Goal: Information Seeking & Learning: Learn about a topic

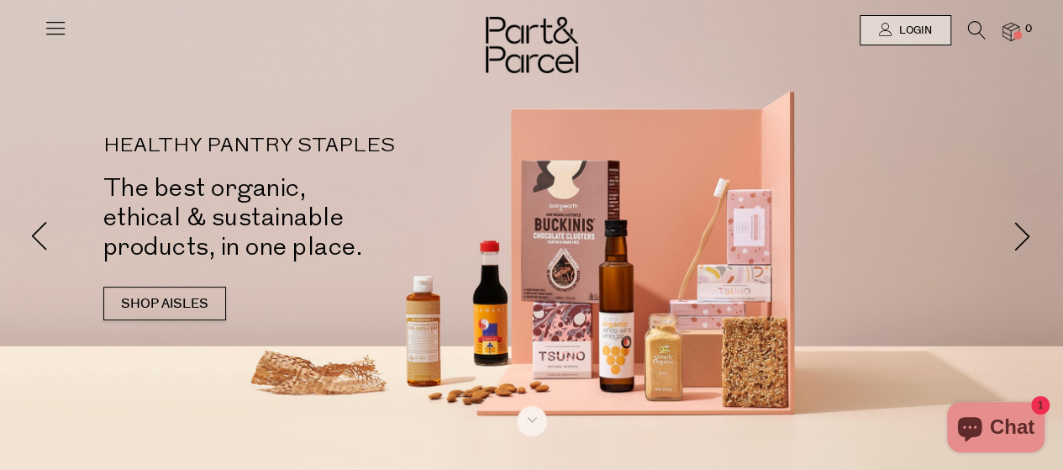
click at [1010, 31] on img at bounding box center [1011, 32] width 17 height 19
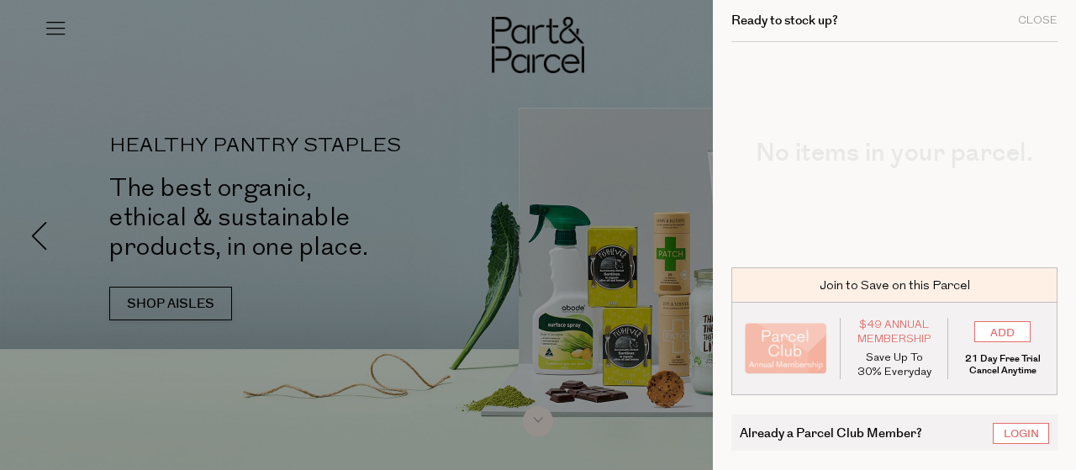
click at [272, 38] on div at bounding box center [538, 235] width 1076 height 470
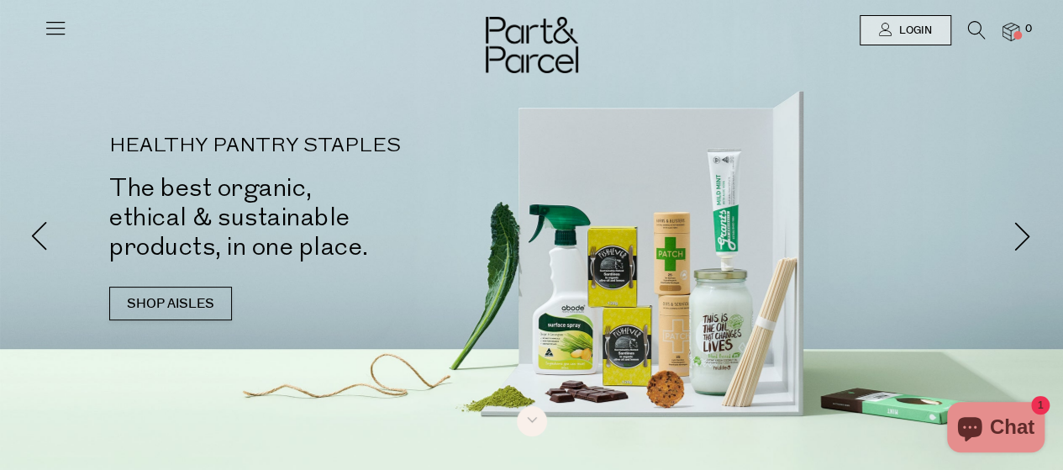
click at [59, 26] on icon at bounding box center [56, 28] width 24 height 24
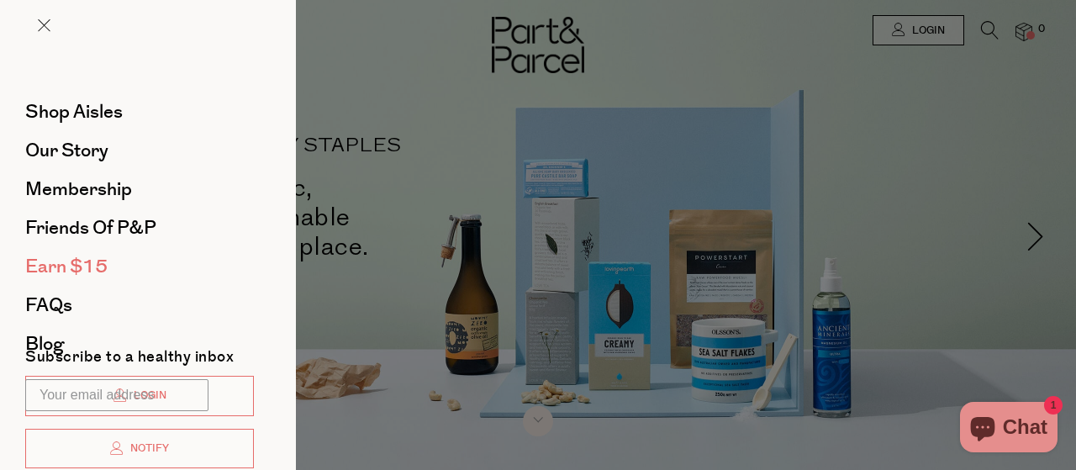
click at [79, 256] on span "Earn $15" at bounding box center [66, 266] width 82 height 27
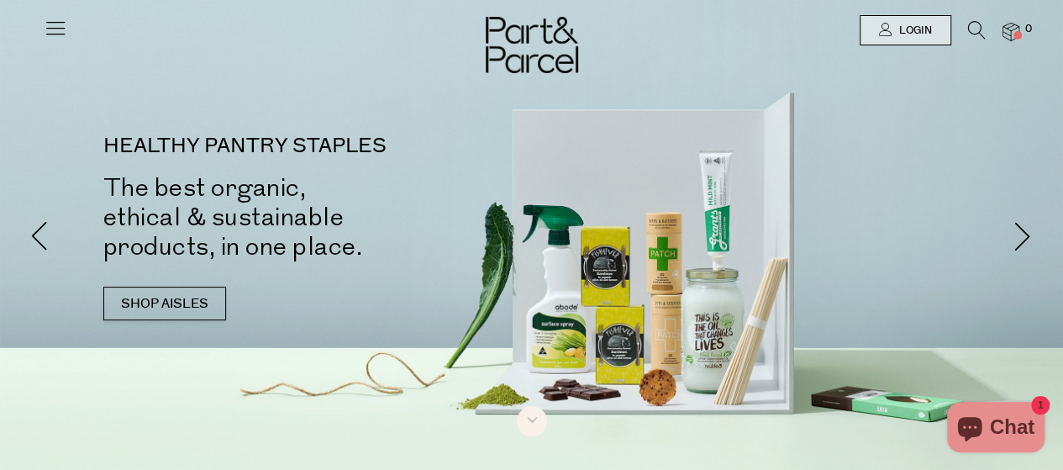
click at [50, 32] on icon at bounding box center [56, 28] width 24 height 24
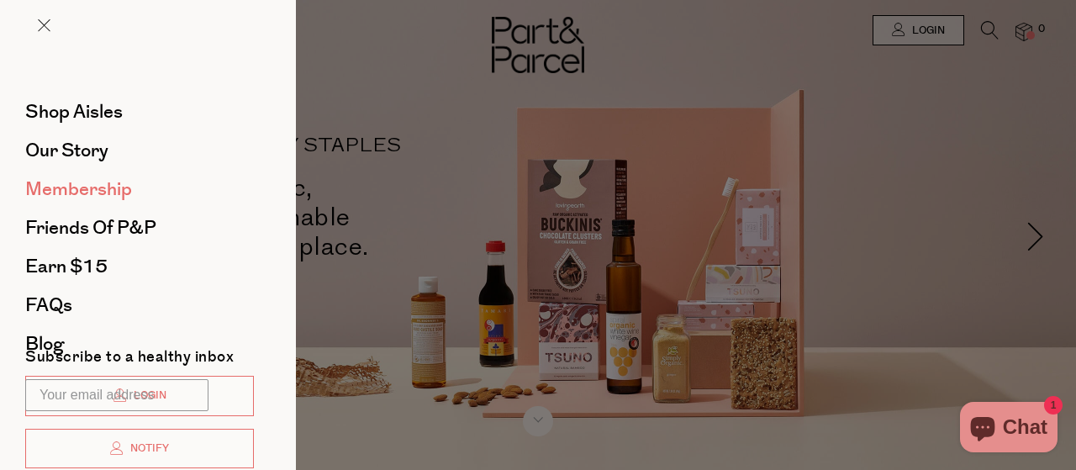
click at [64, 187] on span "Membership" at bounding box center [78, 189] width 107 height 27
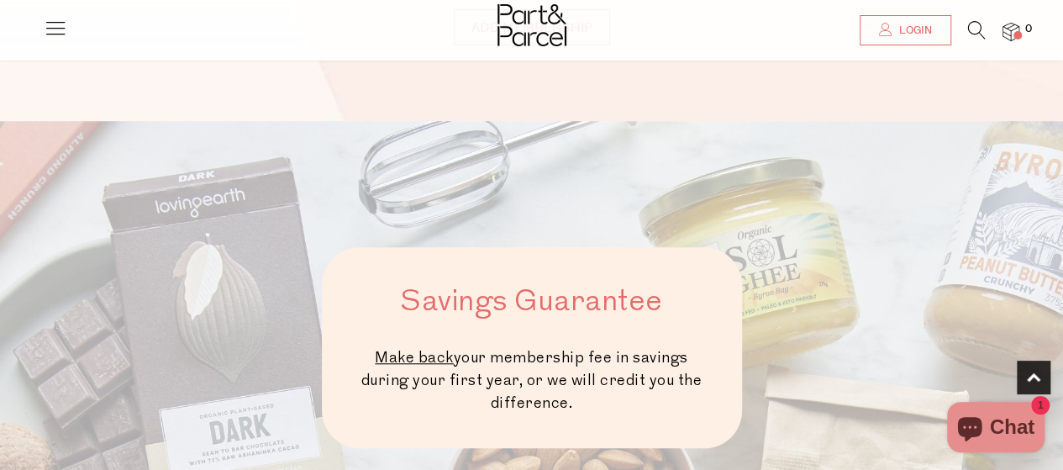
scroll to position [673, 0]
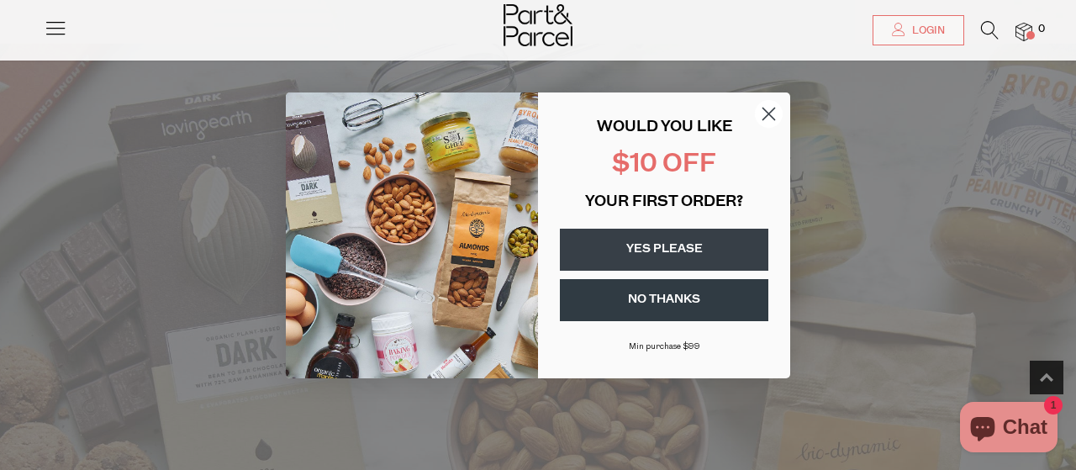
click at [767, 112] on icon "Close dialog" at bounding box center [769, 114] width 12 height 12
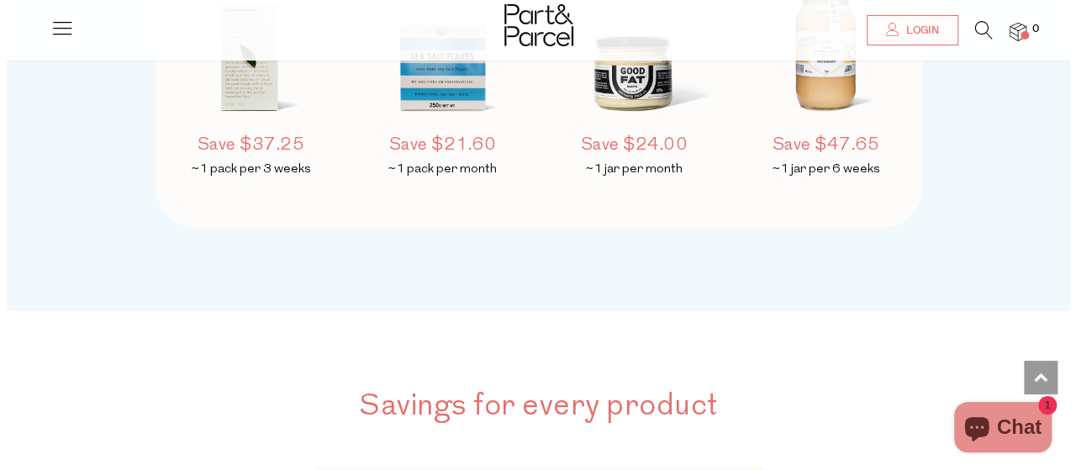
scroll to position [1681, 0]
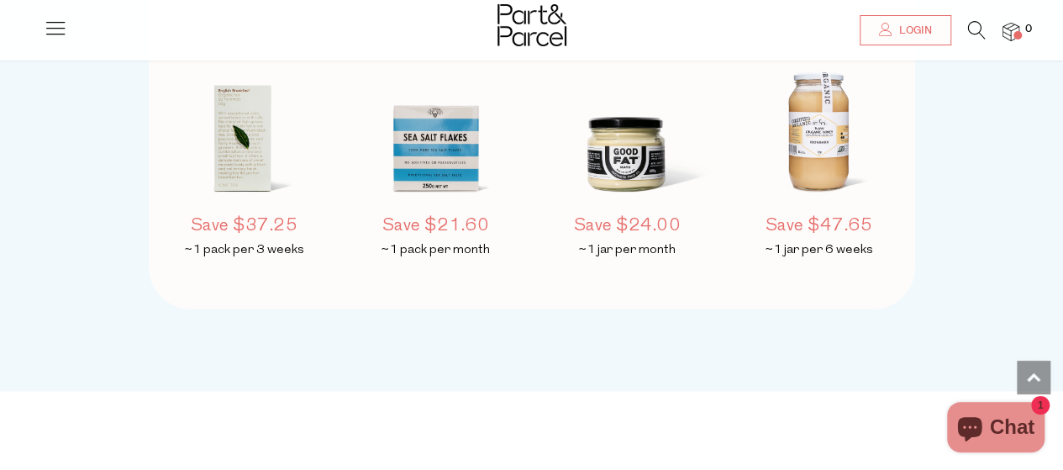
click at [54, 34] on icon at bounding box center [56, 28] width 24 height 24
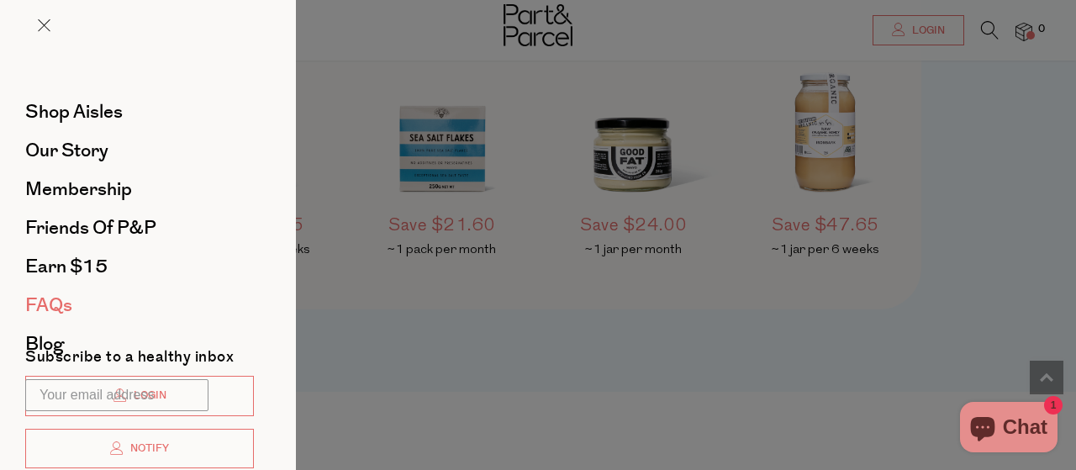
click at [49, 303] on span "FAQs" at bounding box center [48, 305] width 47 height 27
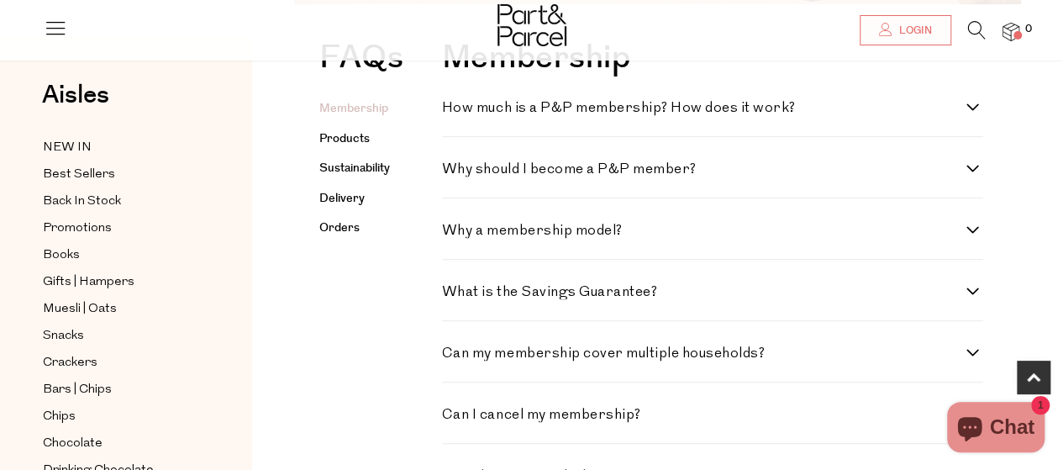
scroll to position [420, 0]
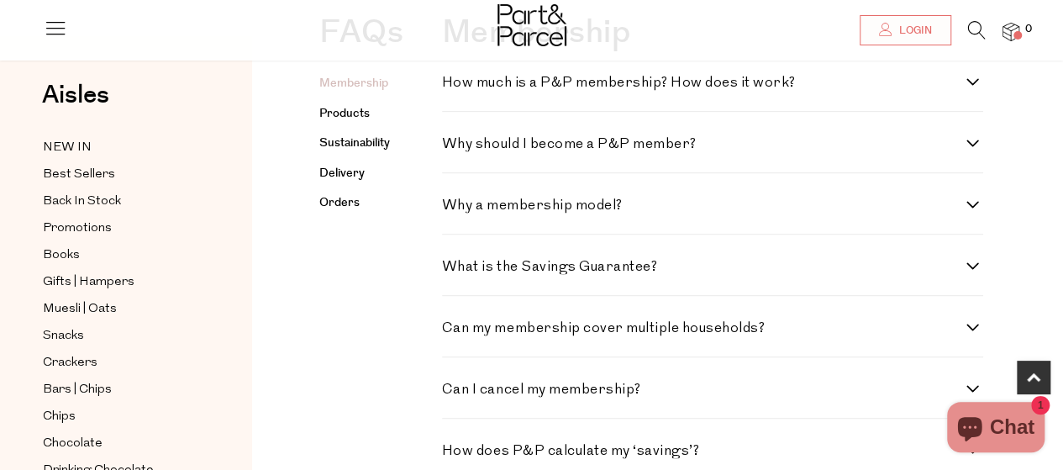
click at [972, 81] on label "How much is a P&P membership? How does it work?" at bounding box center [712, 83] width 541 height 14
click at [453, 81] on work\? "How much is a P&P membership? How does it work?" at bounding box center [447, 81] width 11 height 11
checkbox work\? "true"
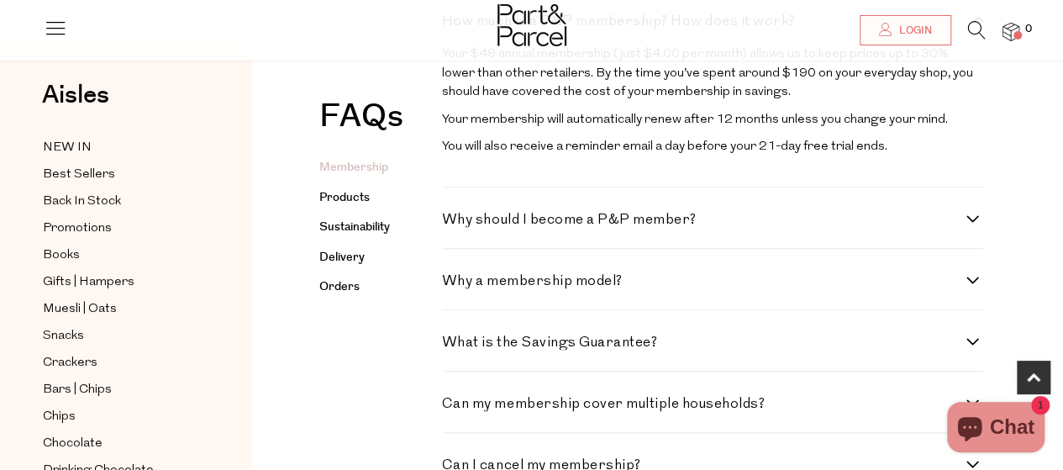
scroll to position [504, 0]
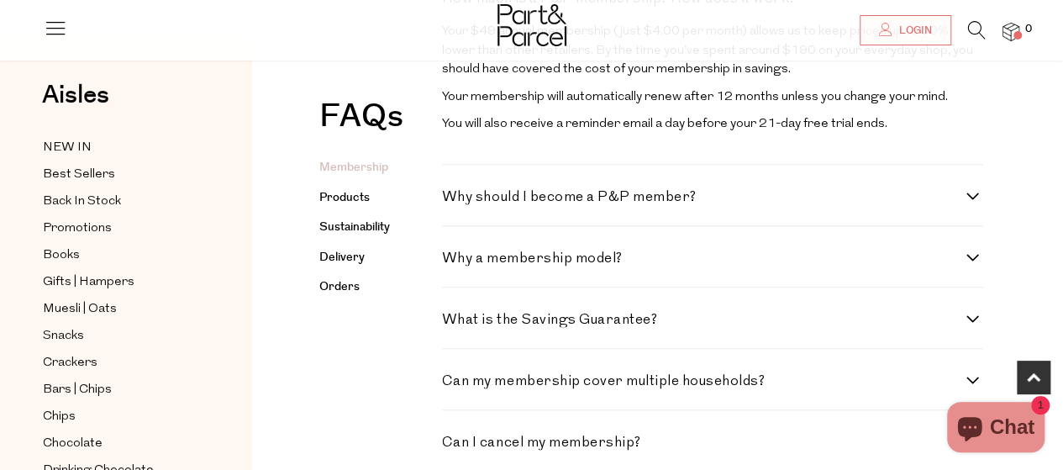
click at [975, 198] on label "Why should I become a P&P member?" at bounding box center [712, 197] width 541 height 14
click at [453, 198] on member\? "Why should I become a P&P member?" at bounding box center [447, 195] width 11 height 11
checkbox member\? "true"
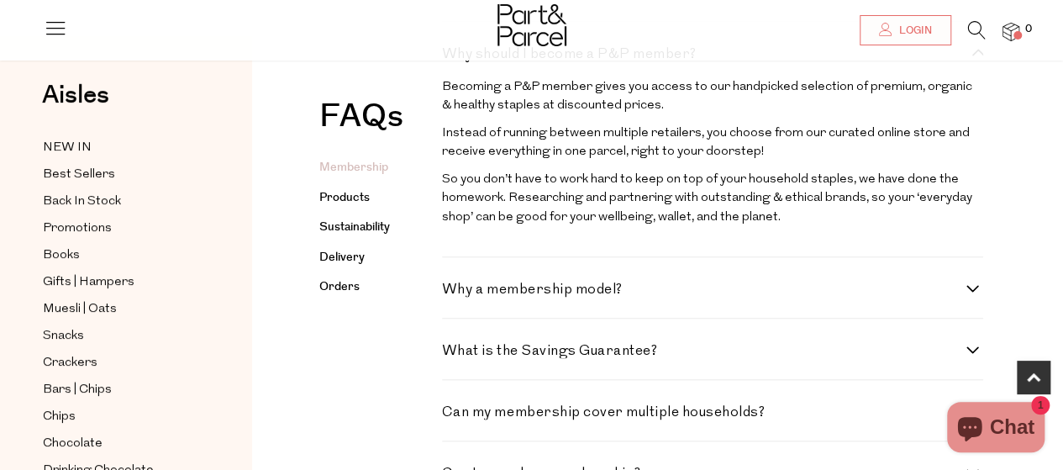
scroll to position [673, 0]
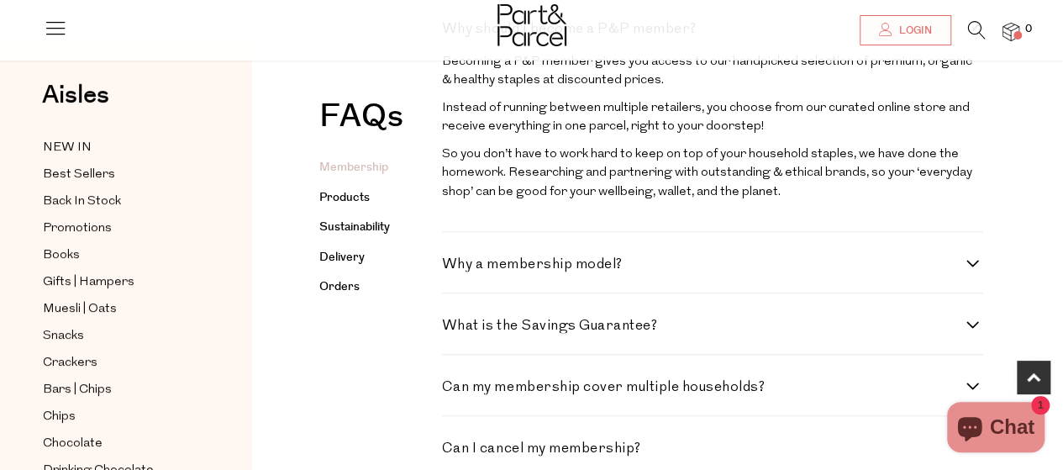
click at [546, 272] on h4 "Why a membership model?" at bounding box center [704, 264] width 525 height 14
click at [453, 268] on model\? "Why a membership model?" at bounding box center [447, 262] width 11 height 11
checkbox model\? "true"
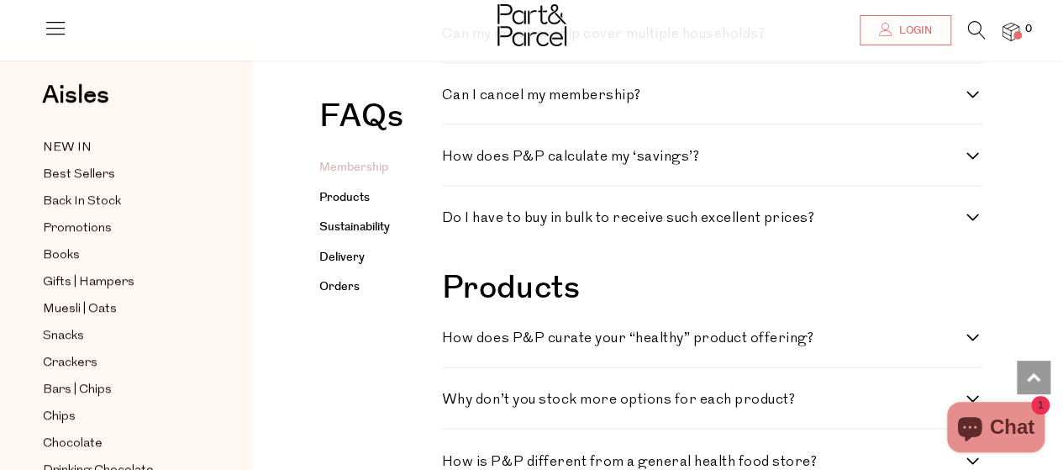
scroll to position [1177, 0]
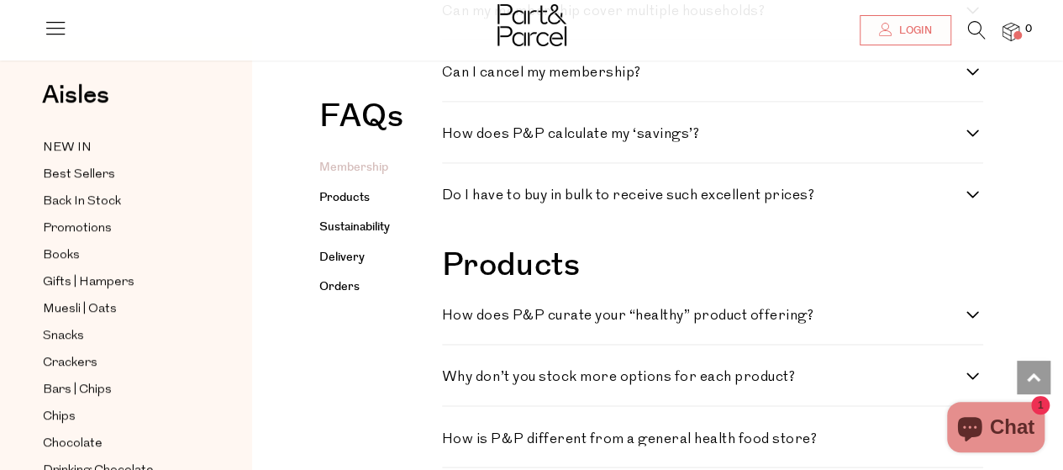
click at [551, 203] on h4 "Do I have to buy in bulk to receive such excellent prices?" at bounding box center [704, 195] width 525 height 14
click at [453, 199] on prices\? "Do I have to buy in bulk to receive such excellent prices?" at bounding box center [447, 193] width 11 height 11
checkbox prices\? "true"
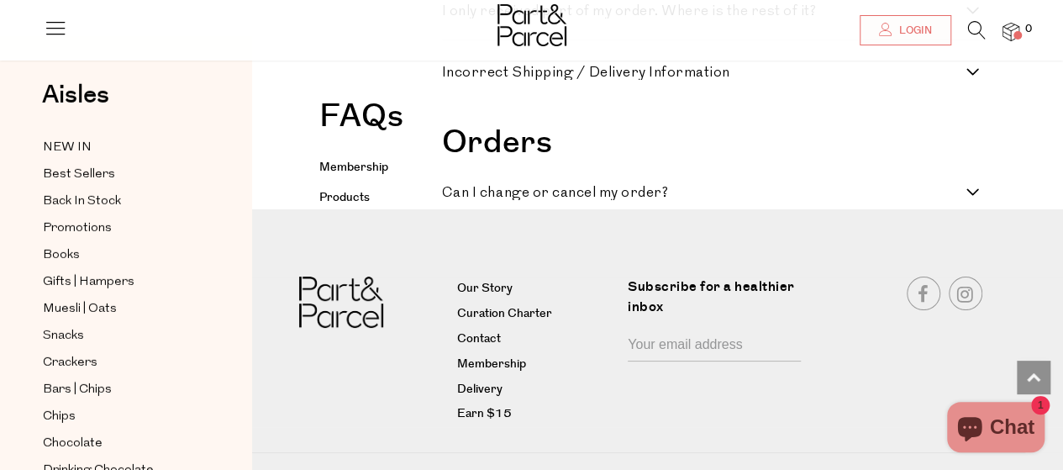
scroll to position [3195, 0]
